Goal: Check status: Check status

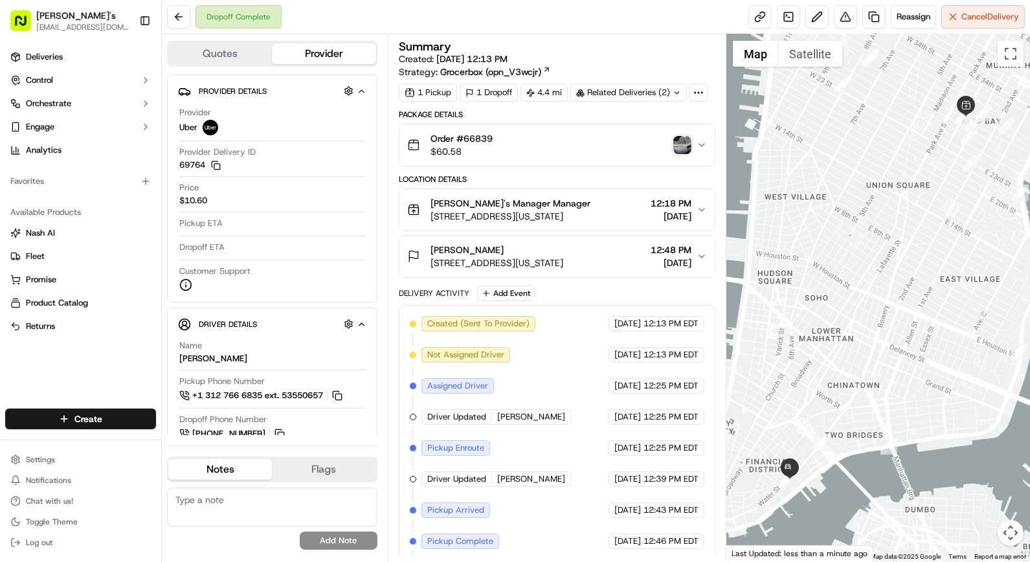
click at [50, 30] on span "[EMAIL_ADDRESS][DOMAIN_NAME]" at bounding box center [82, 27] width 93 height 10
click at [91, 63] on link "Deliveries" at bounding box center [80, 57] width 151 height 21
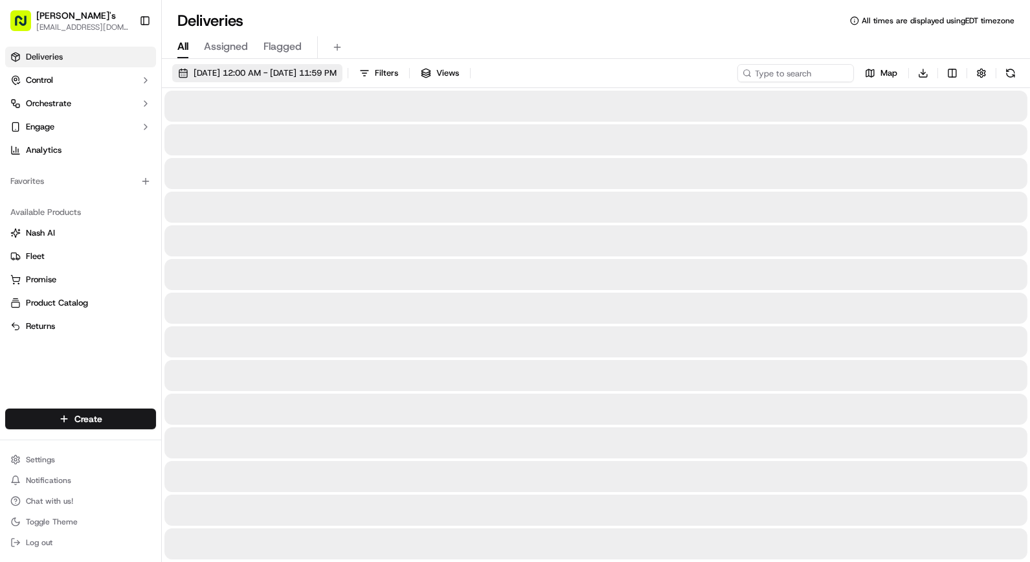
click at [337, 71] on span "[DATE] 12:00 AM - [DATE] 11:59 PM" at bounding box center [265, 73] width 143 height 12
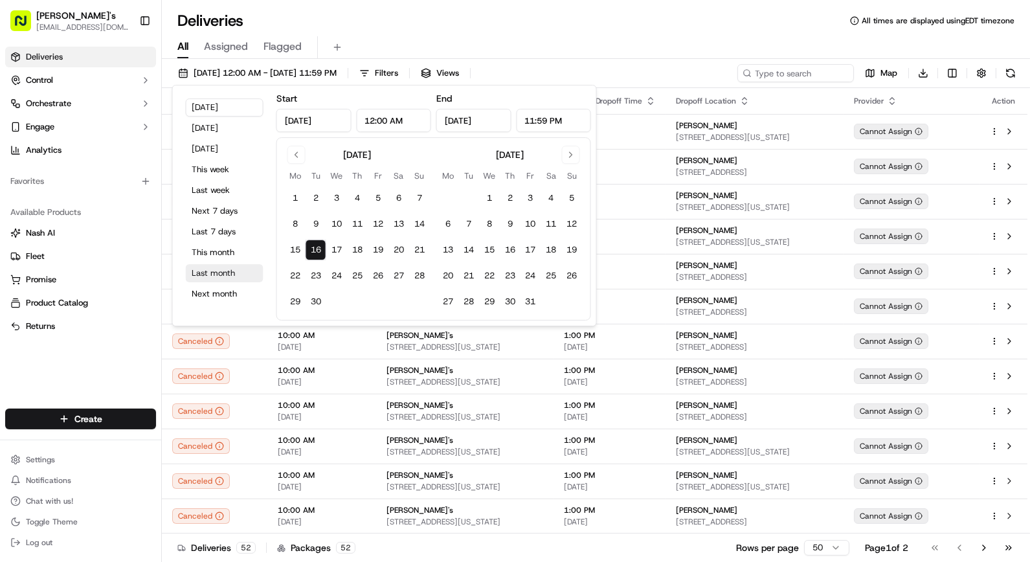
click at [215, 271] on button "Last month" at bounding box center [225, 273] width 78 height 18
type input "[DATE]"
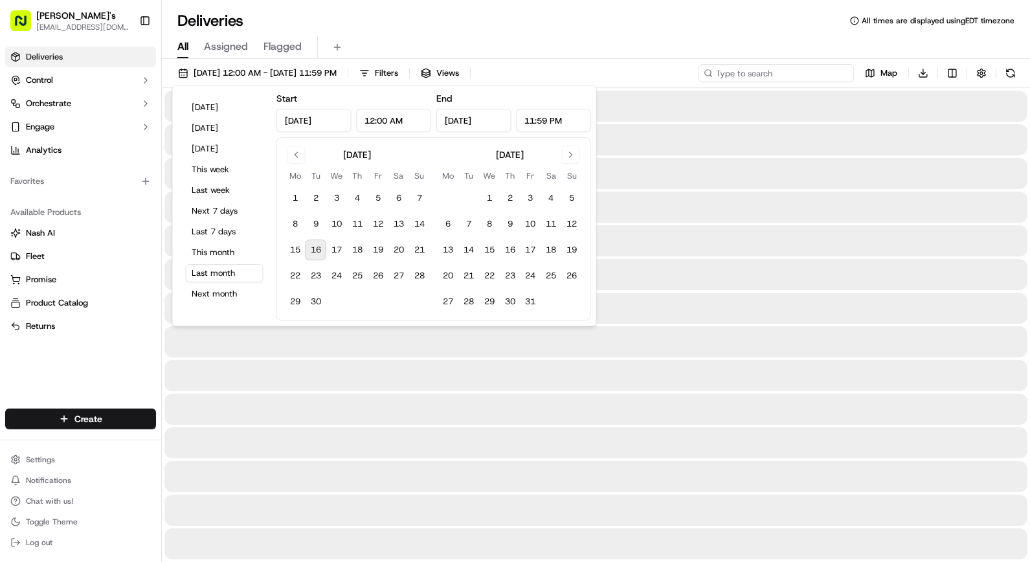
click at [785, 65] on input at bounding box center [775, 73] width 155 height 18
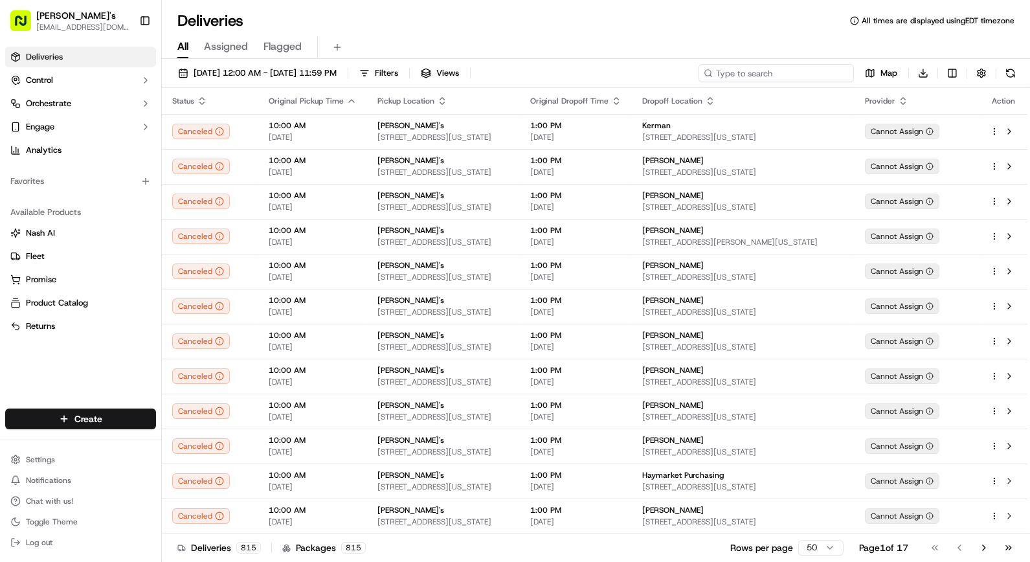
paste input "[PERSON_NAME]"
type input "[PERSON_NAME]"
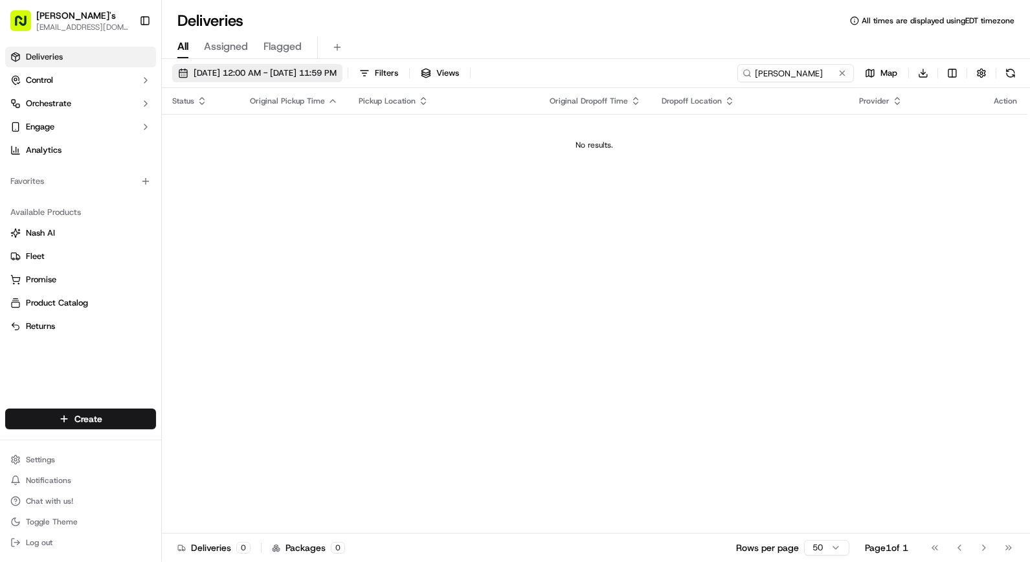
click at [266, 71] on span "[DATE] 12:00 AM - [DATE] 11:59 PM" at bounding box center [265, 73] width 143 height 12
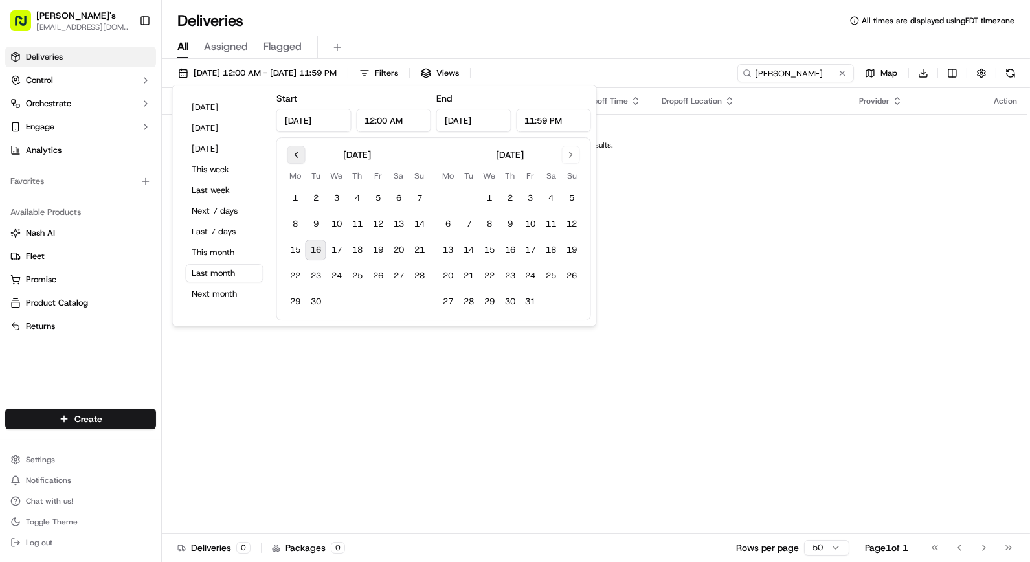
click at [302, 159] on button "Go to previous month" at bounding box center [296, 155] width 18 height 18
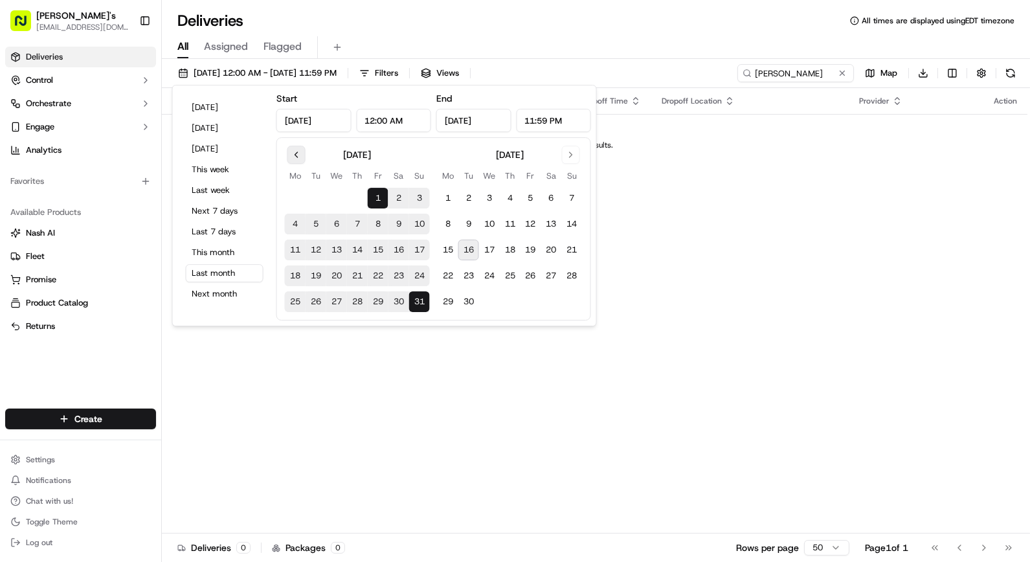
click at [302, 159] on button "Go to previous month" at bounding box center [296, 155] width 18 height 18
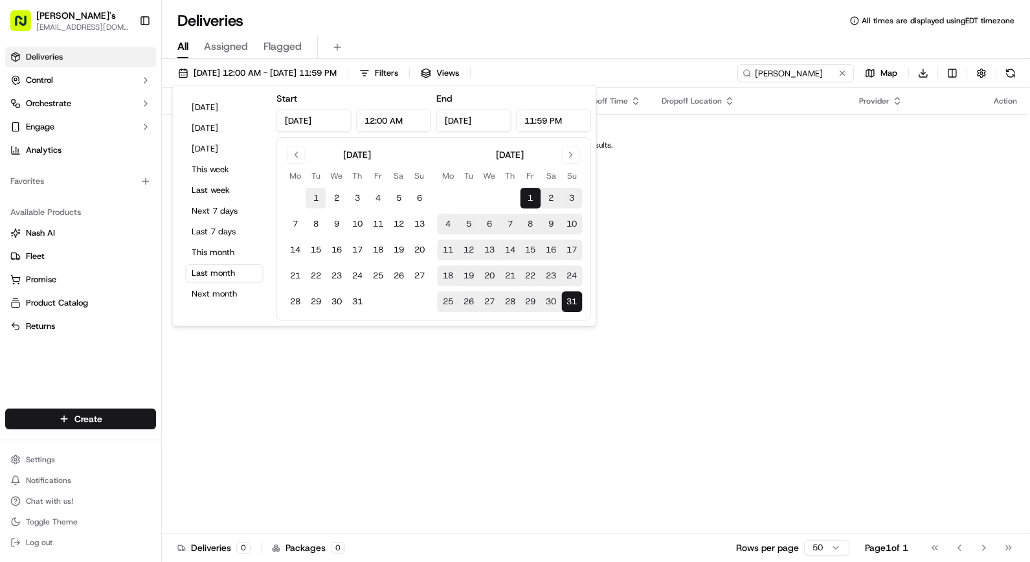
click at [322, 201] on button "1" at bounding box center [315, 198] width 21 height 21
type input "[DATE]"
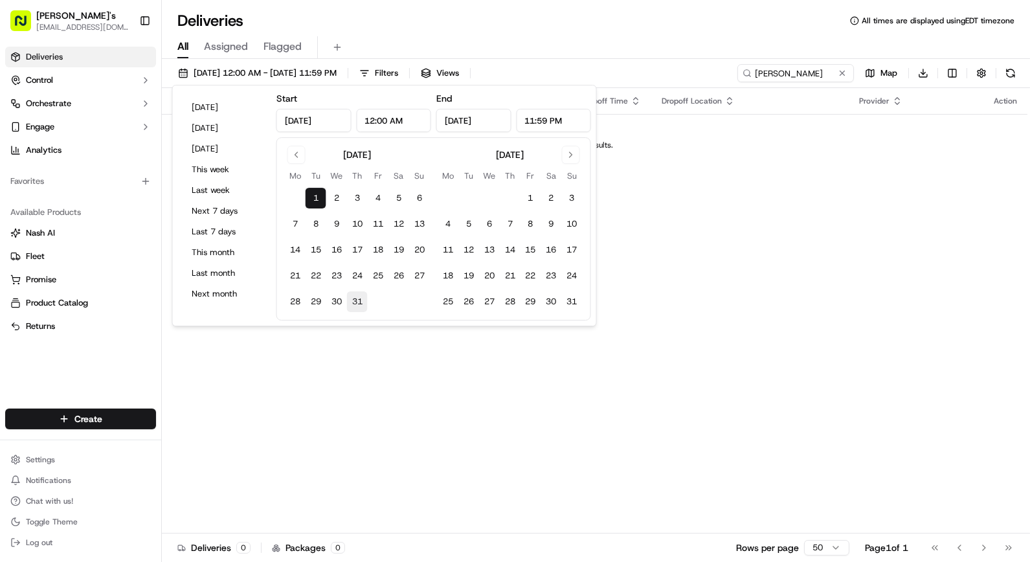
click at [363, 308] on button "31" at bounding box center [357, 301] width 21 height 21
type input "[DATE]"
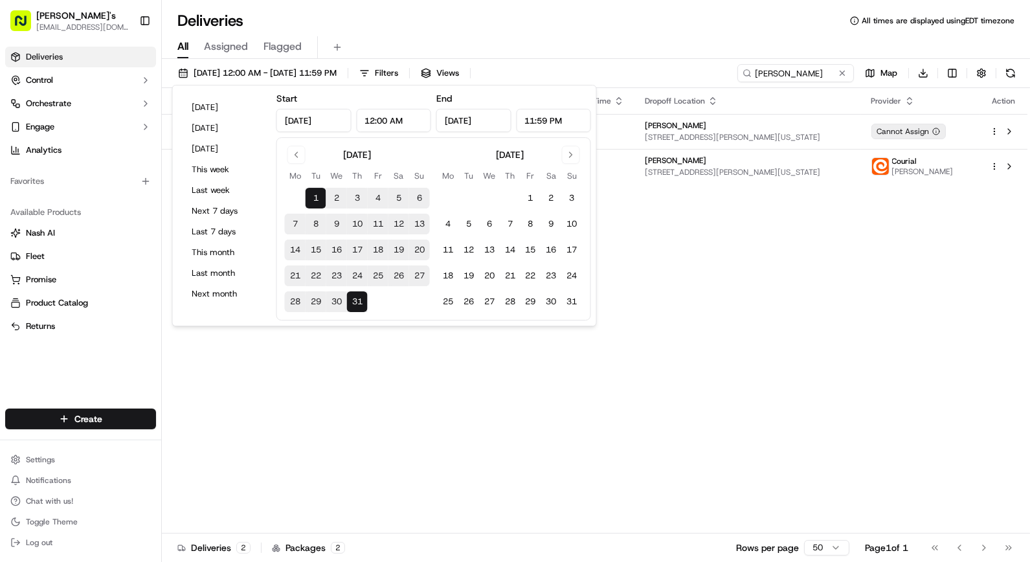
click at [639, 28] on div "Deliveries All times are displayed using EDT timezone" at bounding box center [596, 20] width 868 height 21
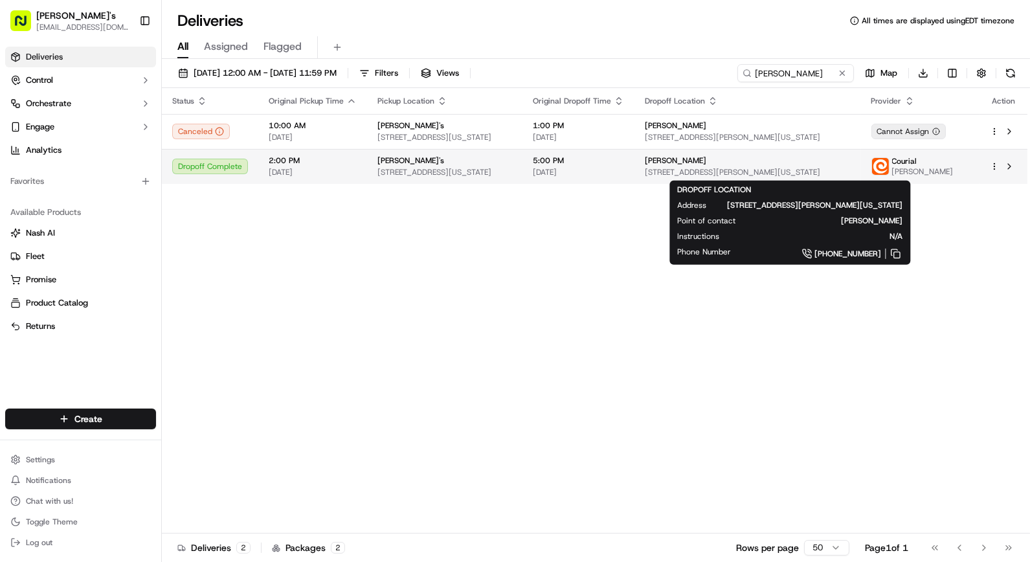
click at [792, 164] on div "[PERSON_NAME]" at bounding box center [748, 160] width 206 height 10
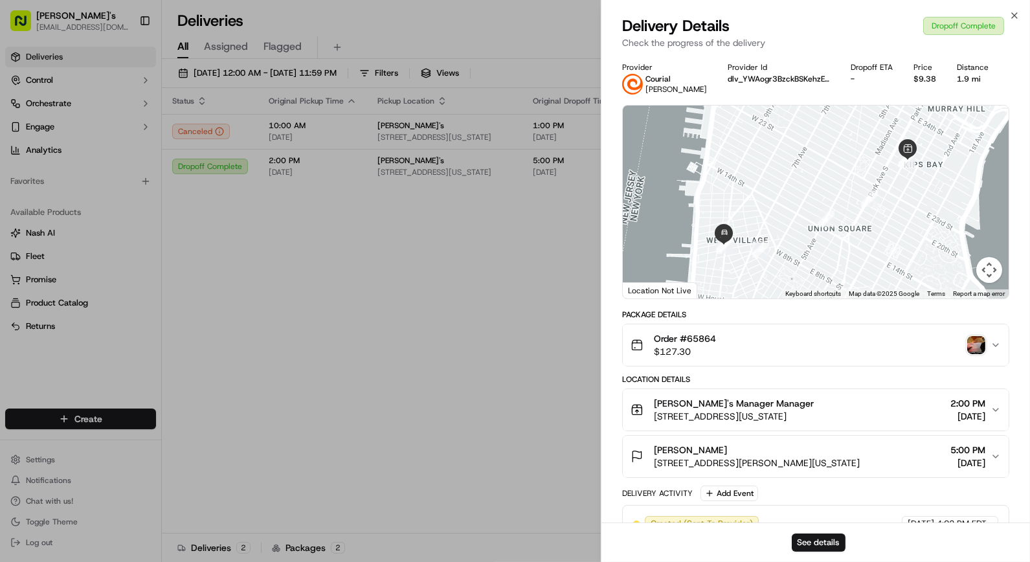
click at [974, 343] on img "button" at bounding box center [976, 345] width 18 height 18
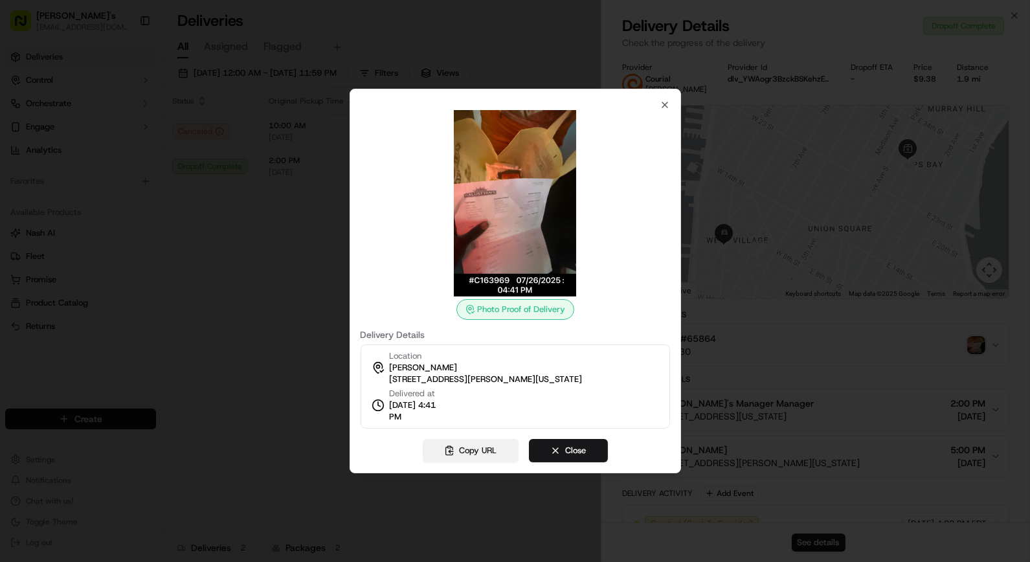
click at [495, 449] on button "Copy URL" at bounding box center [471, 450] width 96 height 23
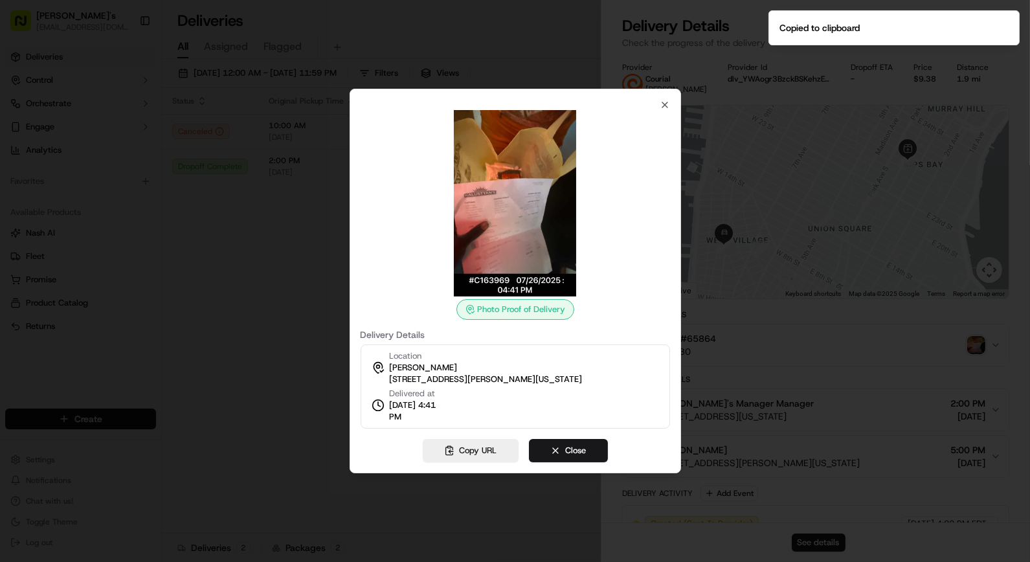
click at [260, 290] on div at bounding box center [515, 281] width 1030 height 562
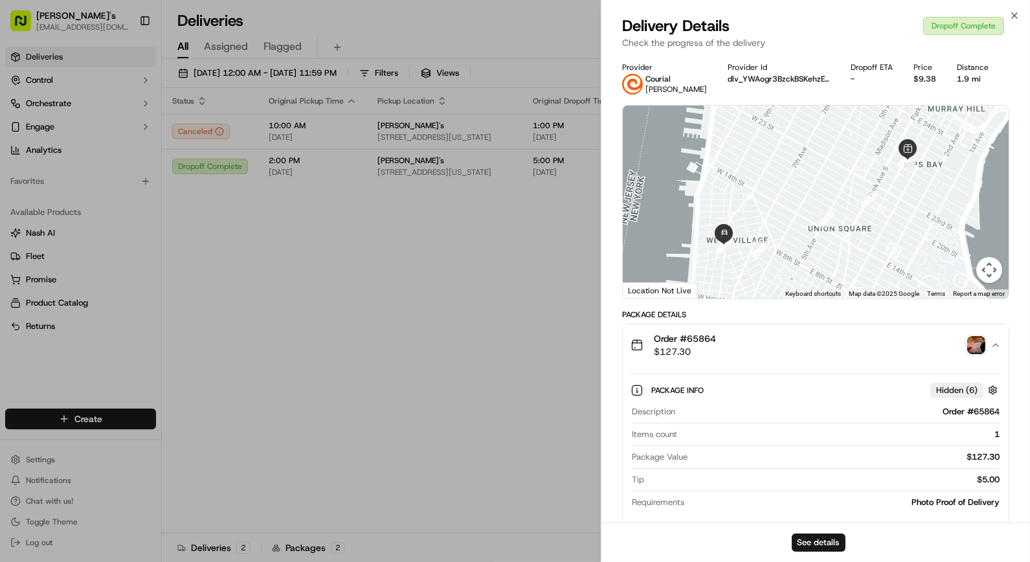
click at [968, 348] on img "button" at bounding box center [976, 345] width 18 height 18
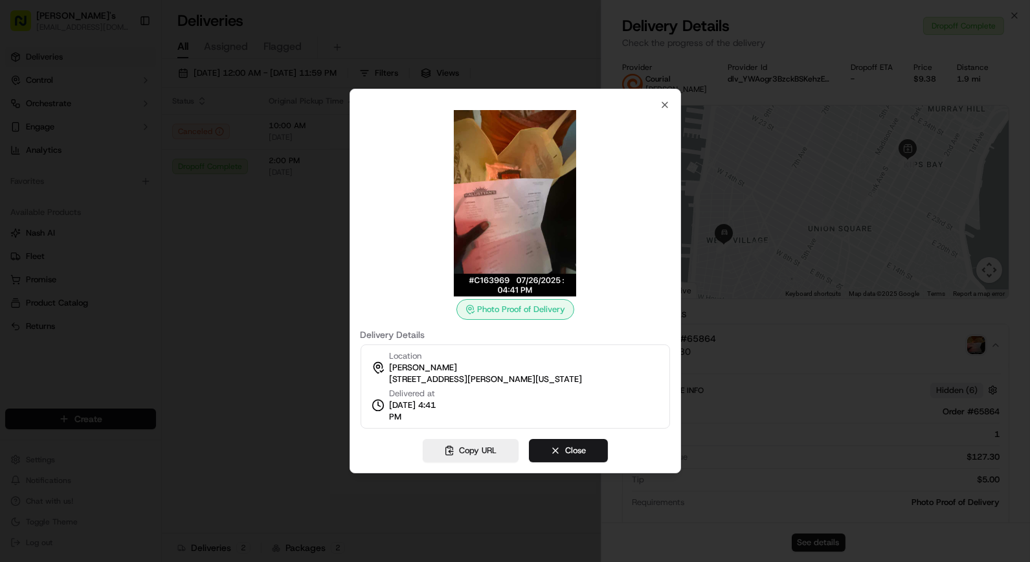
drag, startPoint x: 422, startPoint y: 412, endPoint x: 378, endPoint y: 362, distance: 66.5
click at [378, 362] on div "Location [PERSON_NAME] [STREET_ADDRESS][PERSON_NAME][US_STATE] Delivered at [DA…" at bounding box center [514, 386] width 309 height 84
copy div "Location [PERSON_NAME] [STREET_ADDRESS][PERSON_NAME][US_STATE] Delivered at [DA…"
click at [664, 98] on div "Photo Proof of Delivery Delivery Details Location [PERSON_NAME] [STREET_ADDRESS…" at bounding box center [514, 281] width 331 height 384
